Goal: Task Accomplishment & Management: Manage account settings

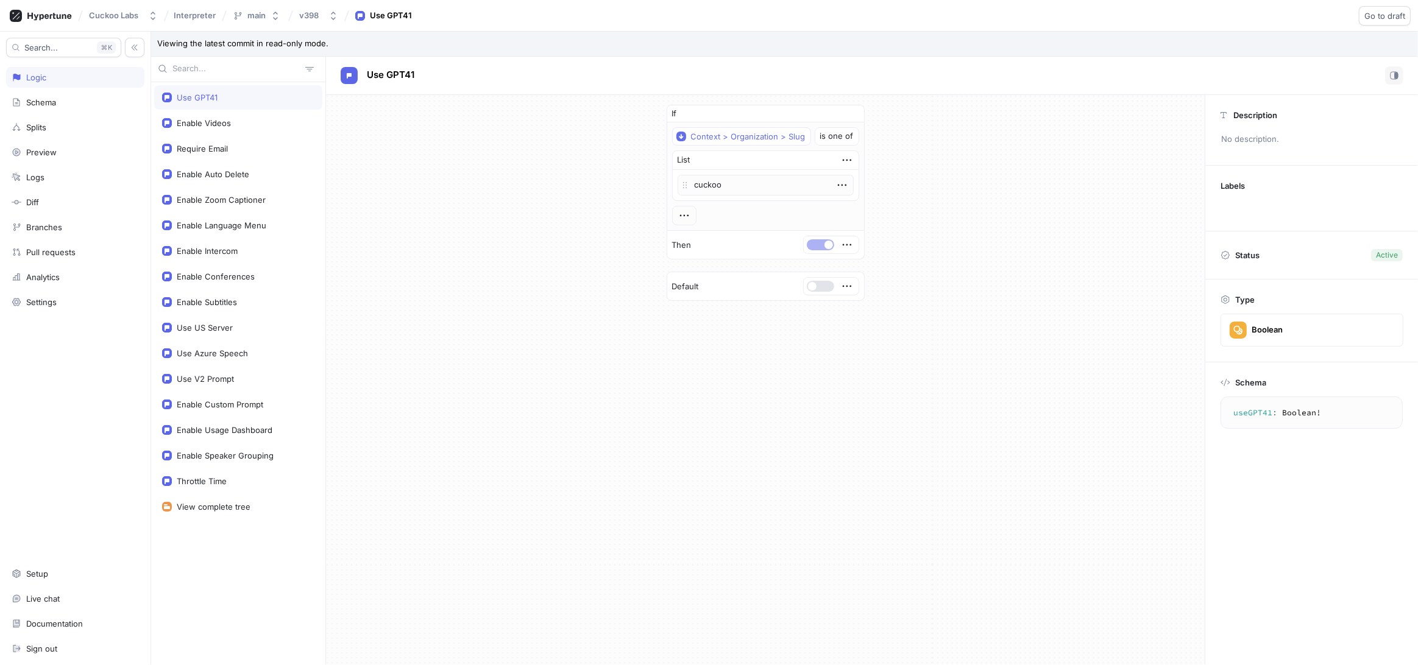
click at [204, 503] on div "View complete tree" at bounding box center [214, 507] width 74 height 10
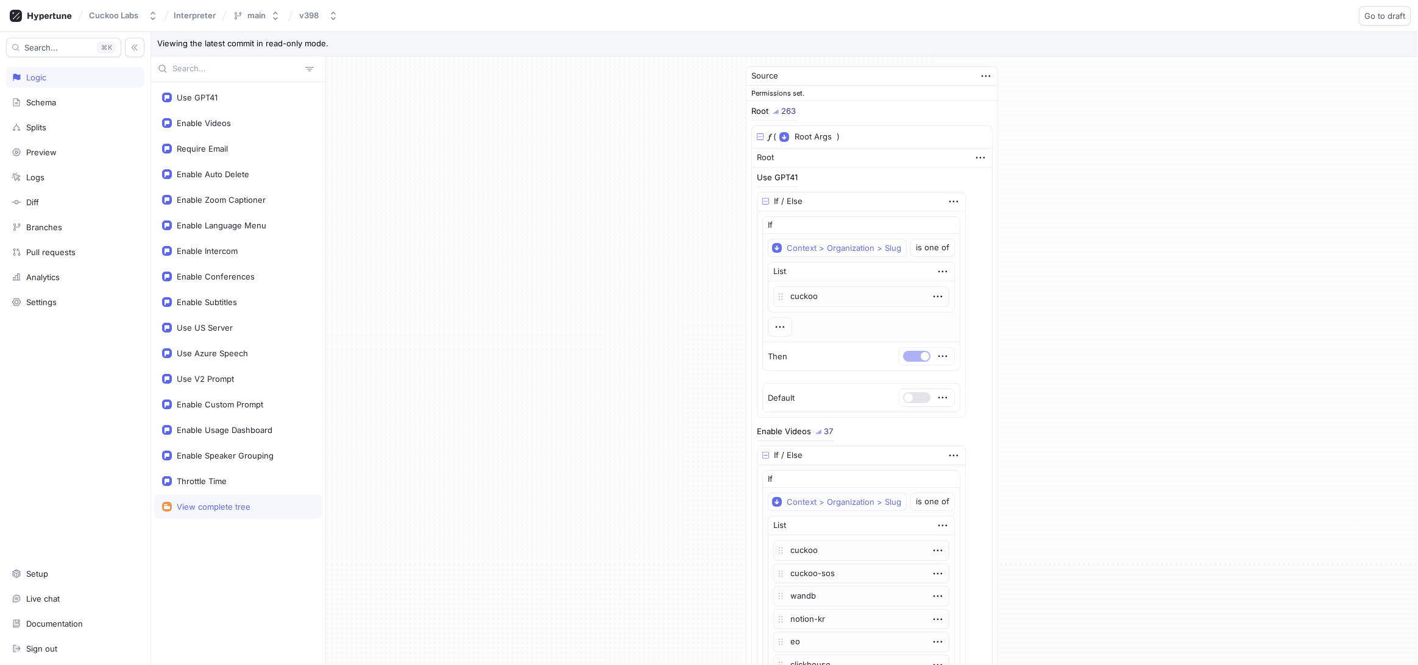
scroll to position [9, 0]
click at [114, 104] on div "Schema" at bounding box center [75, 103] width 127 height 10
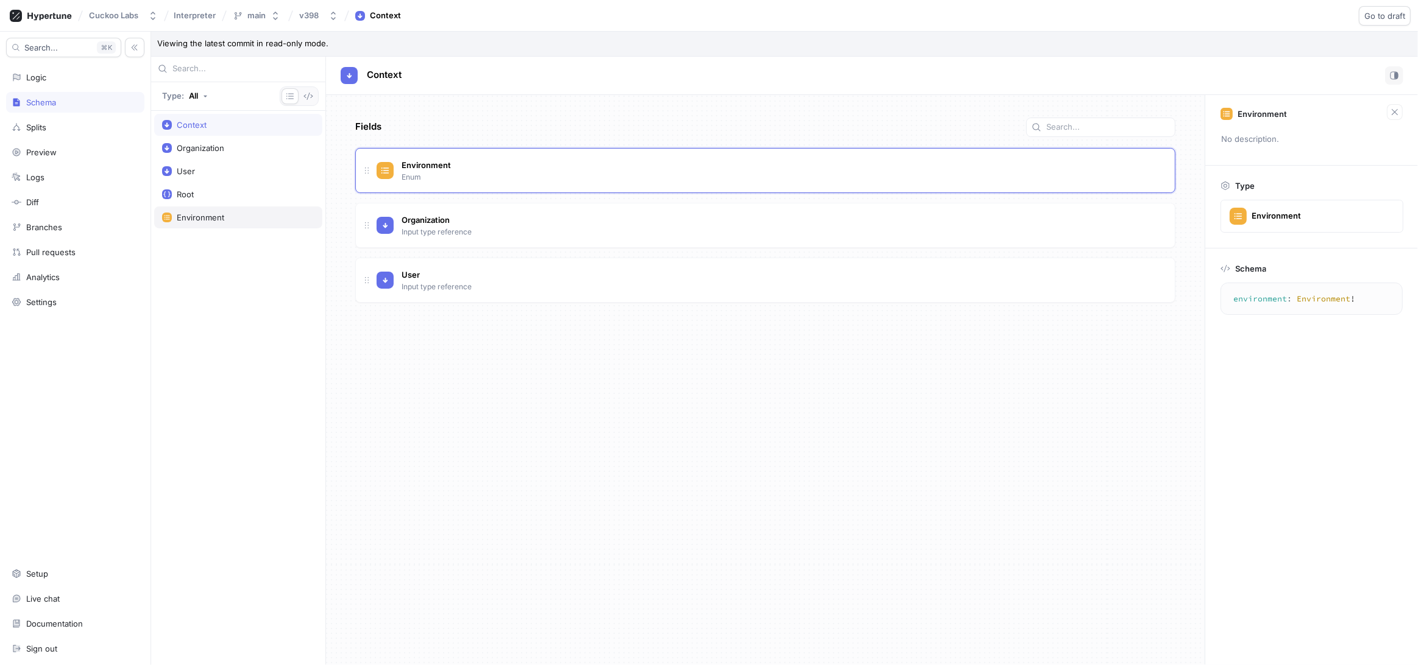
click at [254, 219] on div "Environment" at bounding box center [238, 218] width 152 height 10
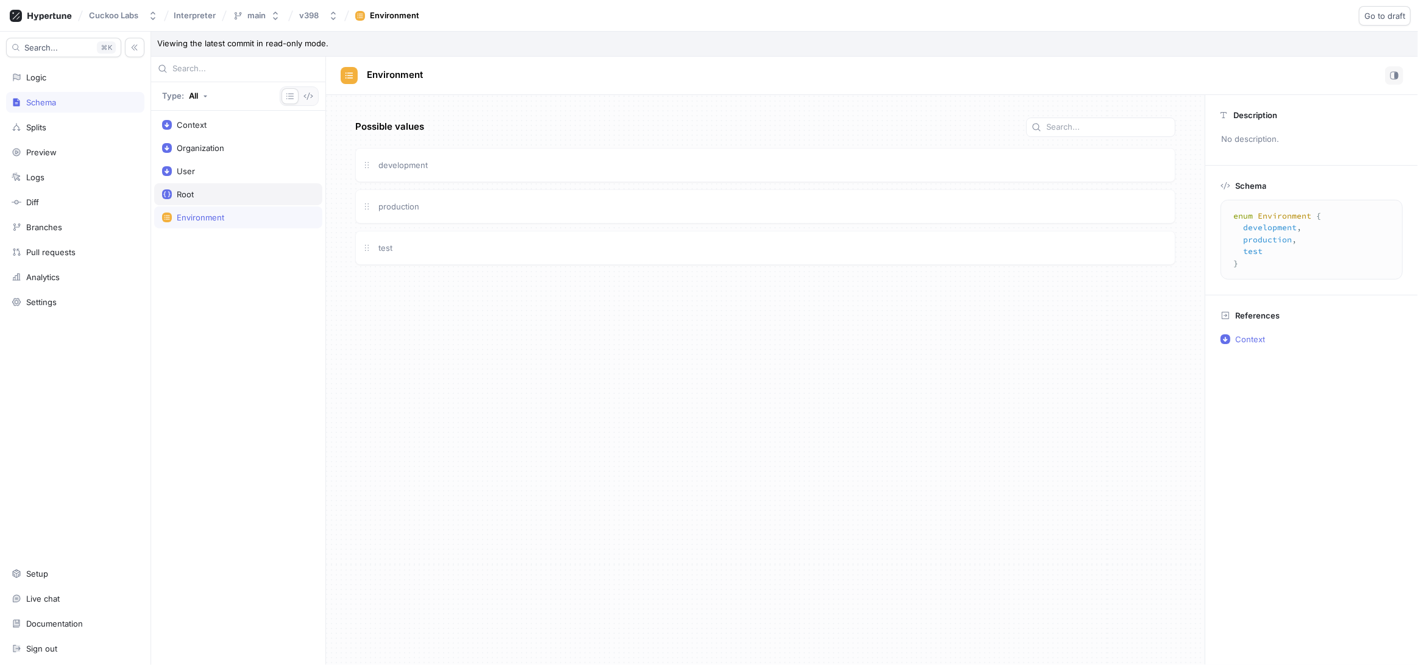
click at [242, 203] on div "Root" at bounding box center [238, 194] width 168 height 22
type textarea "type Root { useGPT41: Boolean! enableVideos: Boolean! requireEmail: Boolean! en…"
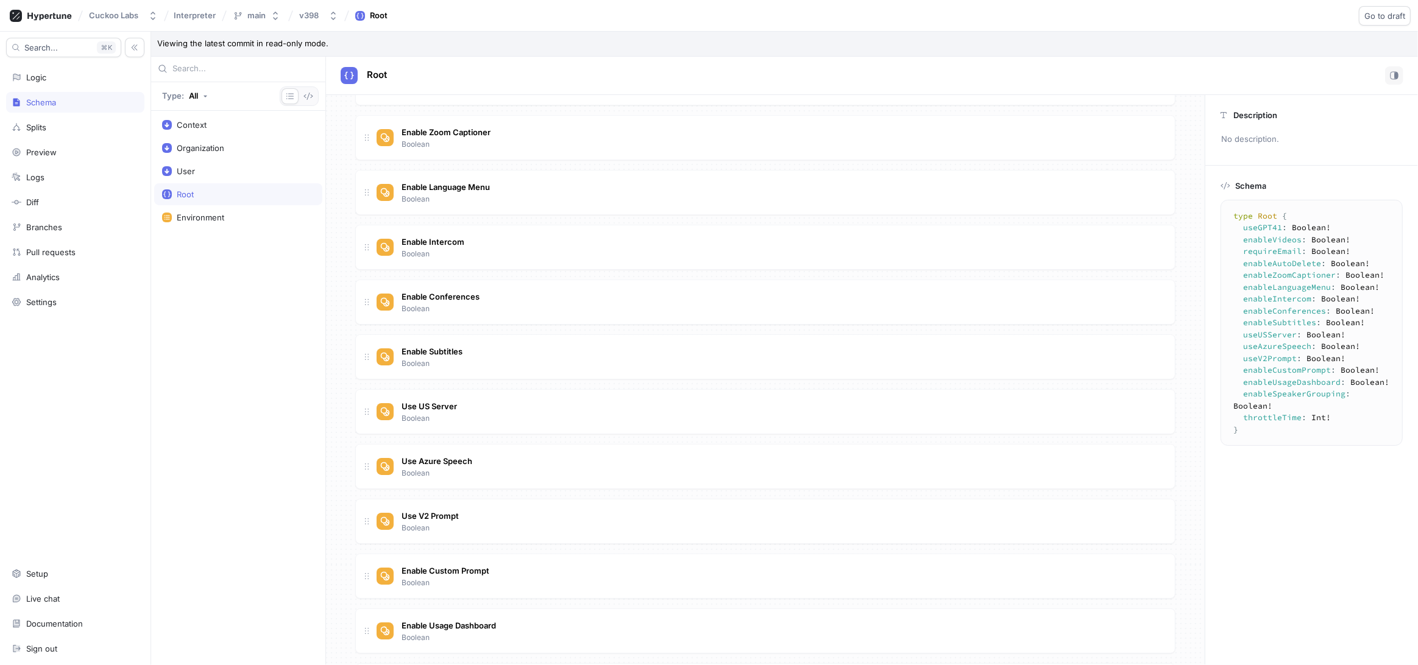
scroll to position [261, 0]
